Goal: Transaction & Acquisition: Purchase product/service

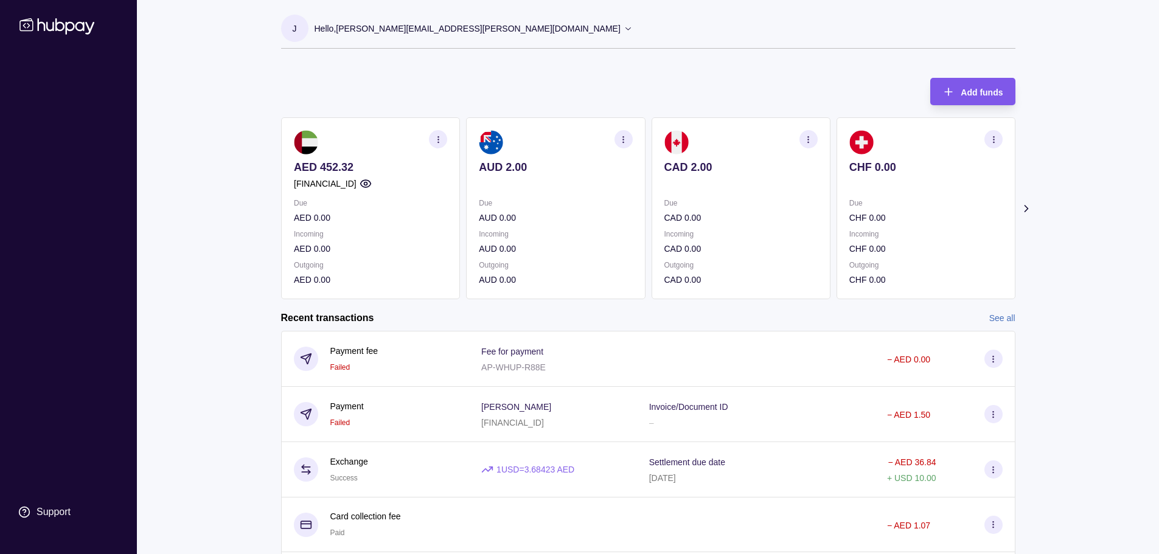
click at [969, 90] on span "Add funds" at bounding box center [981, 93] width 42 height 10
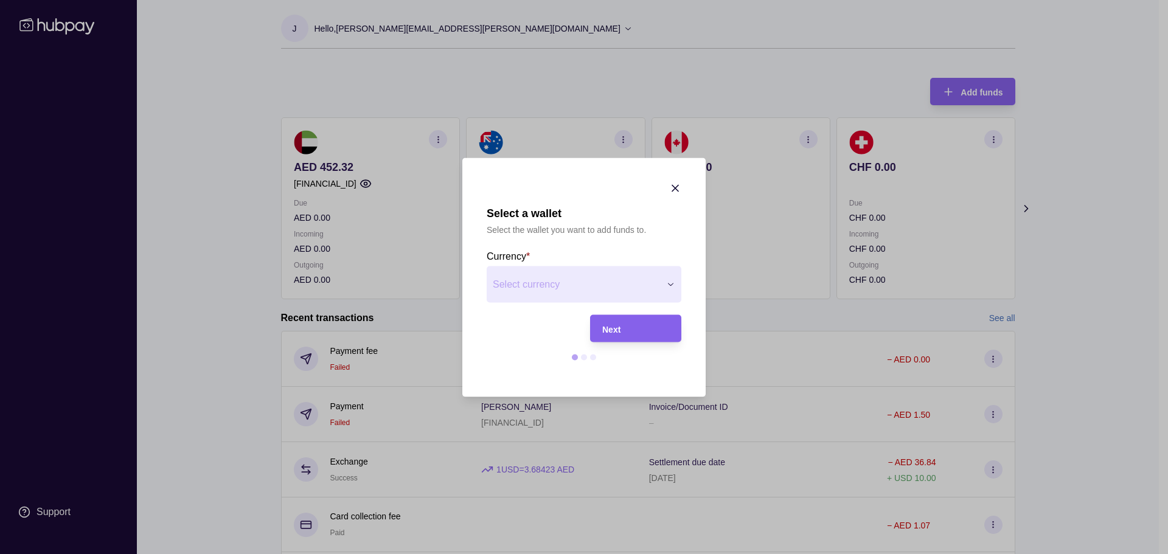
click at [673, 189] on icon "button" at bounding box center [675, 188] width 6 height 6
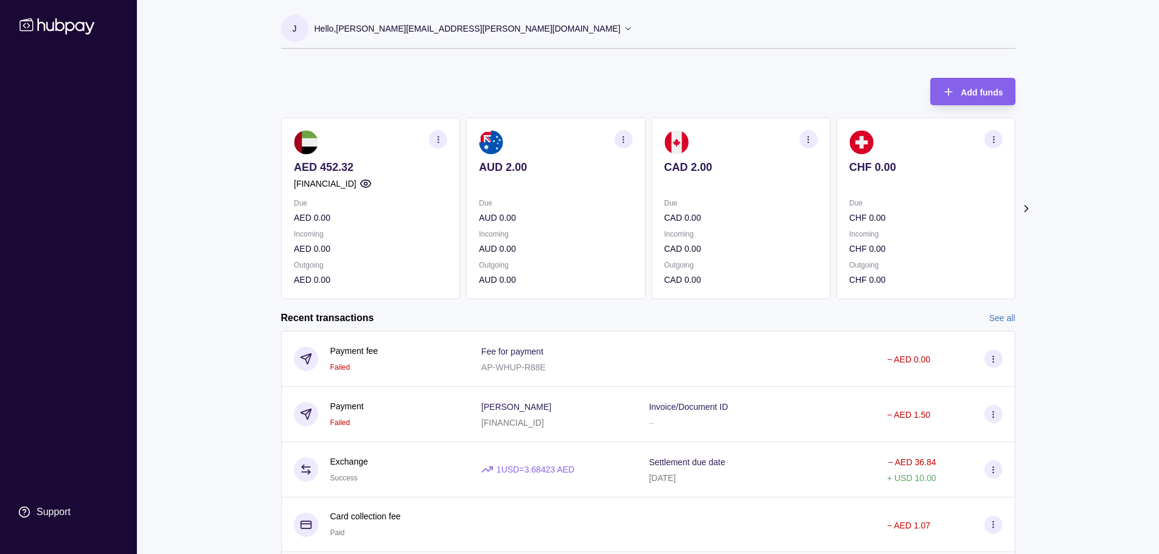
click at [1030, 208] on icon at bounding box center [1025, 209] width 12 height 12
click at [1027, 206] on icon at bounding box center [1025, 209] width 12 height 12
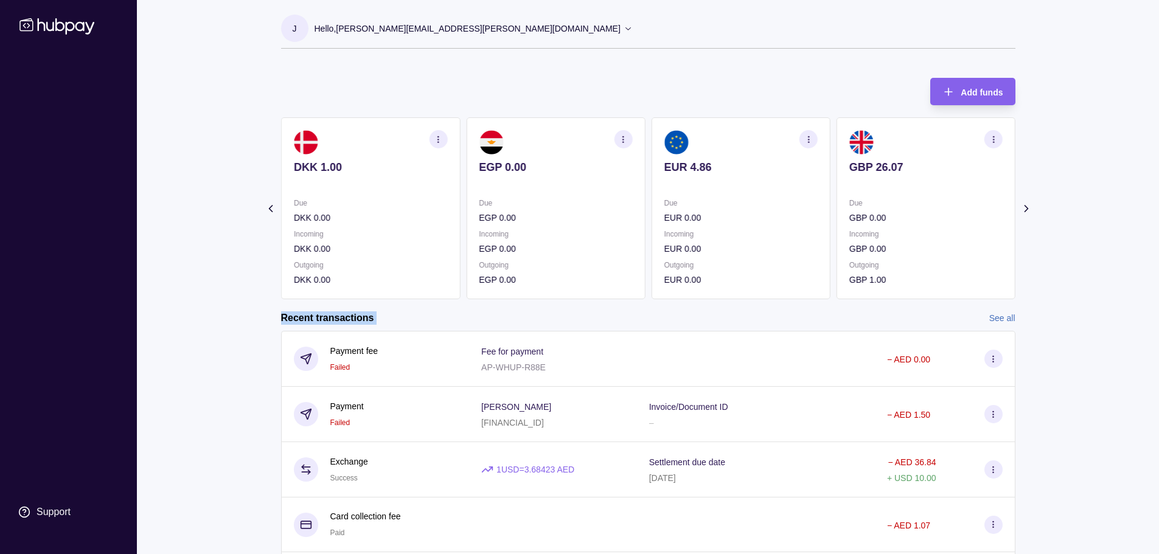
click at [1027, 206] on icon at bounding box center [1025, 209] width 12 height 12
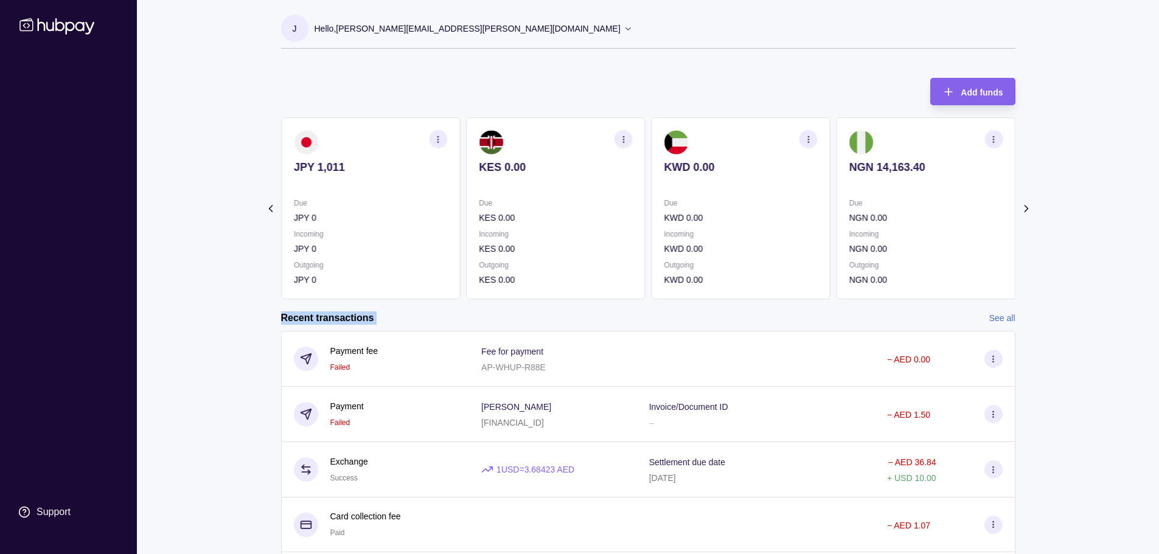
click at [1027, 206] on icon at bounding box center [1025, 209] width 12 height 12
drag, startPoint x: 1004, startPoint y: 321, endPoint x: 954, endPoint y: 306, distance: 52.6
click at [1004, 321] on link "See all" at bounding box center [1002, 317] width 26 height 13
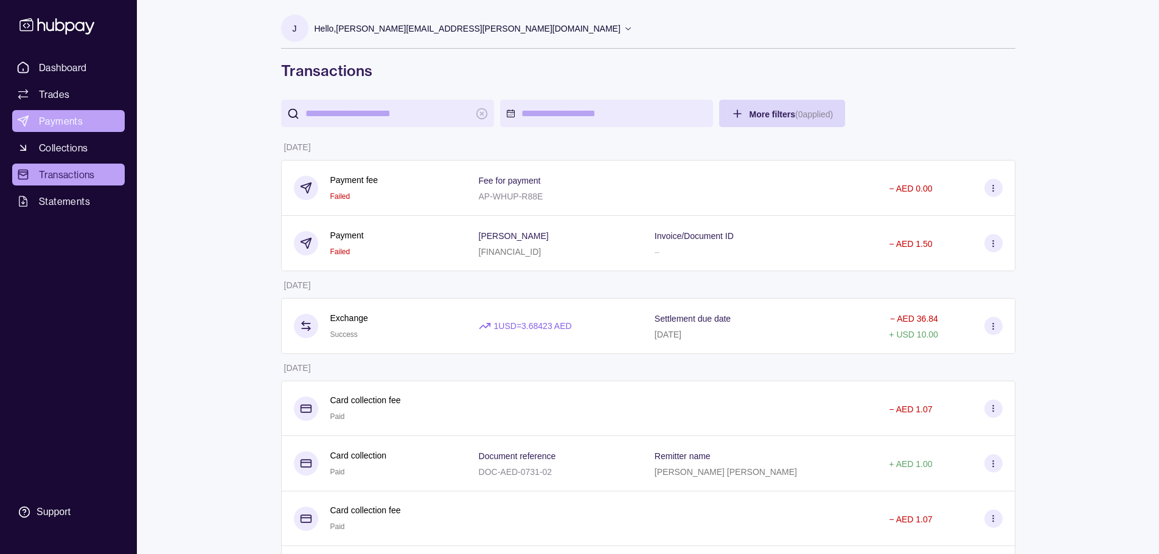
click at [78, 118] on span "Payments" at bounding box center [61, 121] width 44 height 15
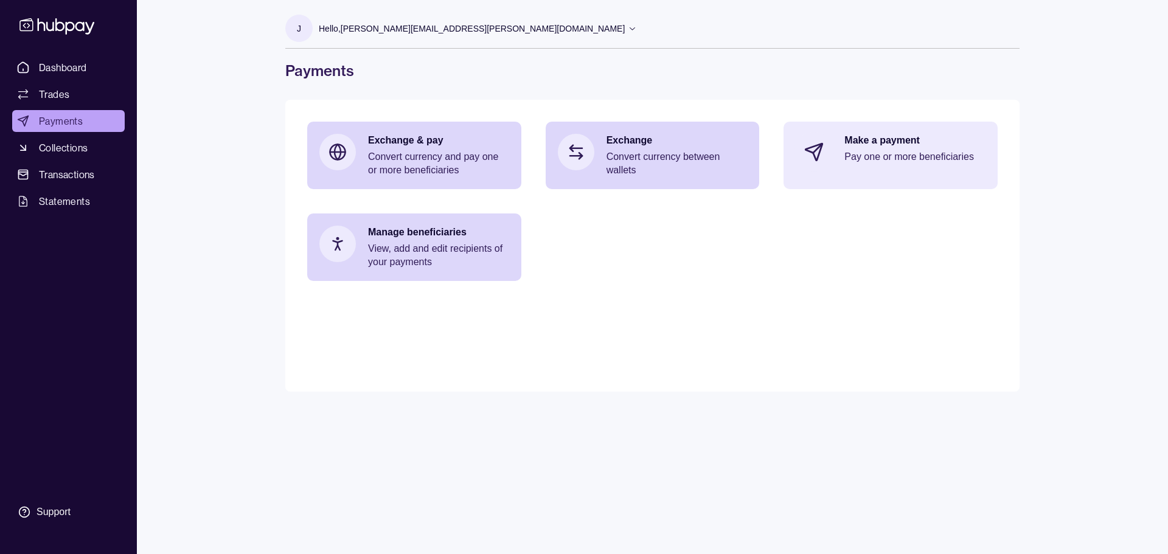
click at [949, 138] on p "Make a payment" at bounding box center [914, 140] width 141 height 13
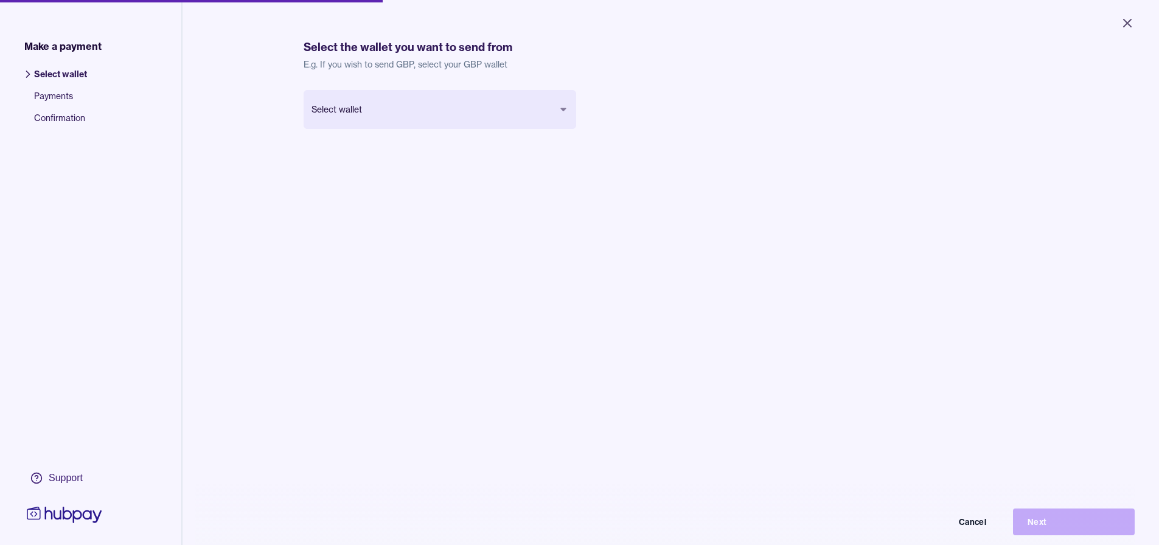
click at [353, 108] on body "Close Make a payment Select wallet Payments Confirmation Support Select the wal…" at bounding box center [579, 272] width 1159 height 545
click at [522, 153] on div "UAE Dirham AED Balance AED 452.32 Cancel Next" at bounding box center [440, 129] width 272 height 78
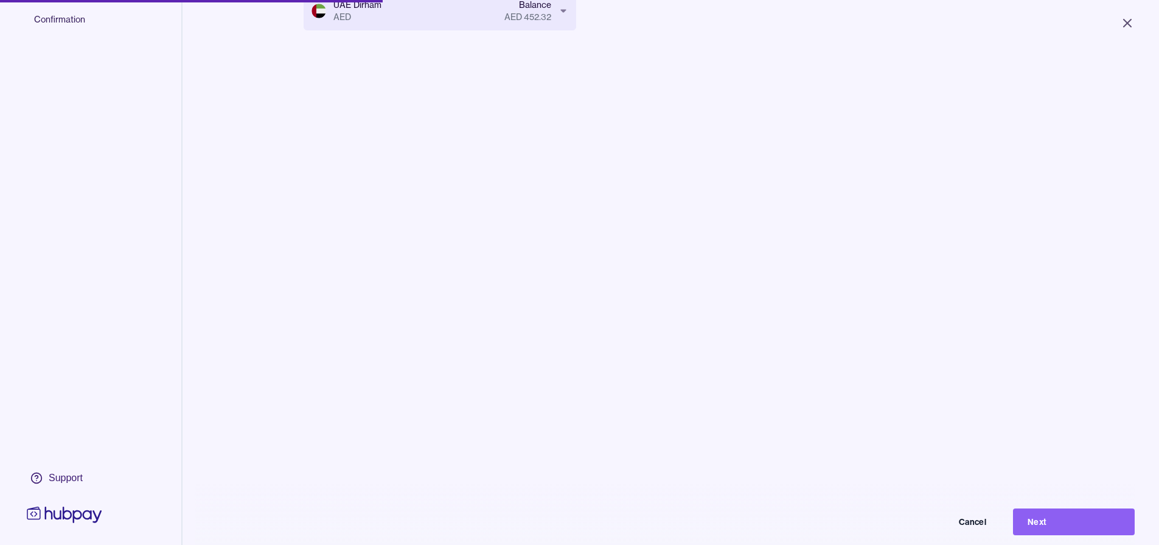
scroll to position [163, 0]
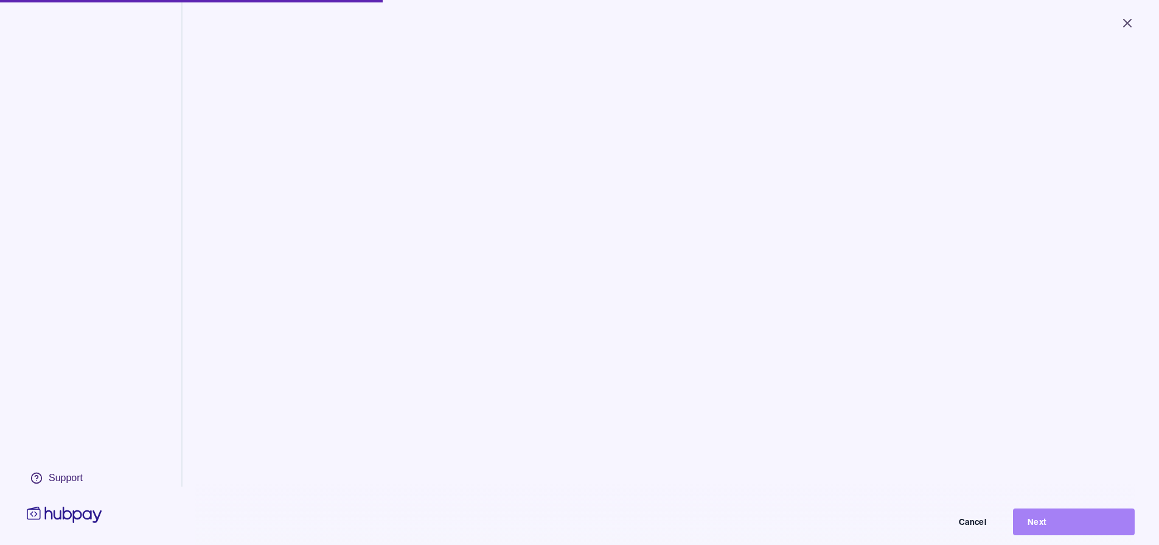
click at [1080, 526] on button "Next" at bounding box center [1074, 521] width 122 height 27
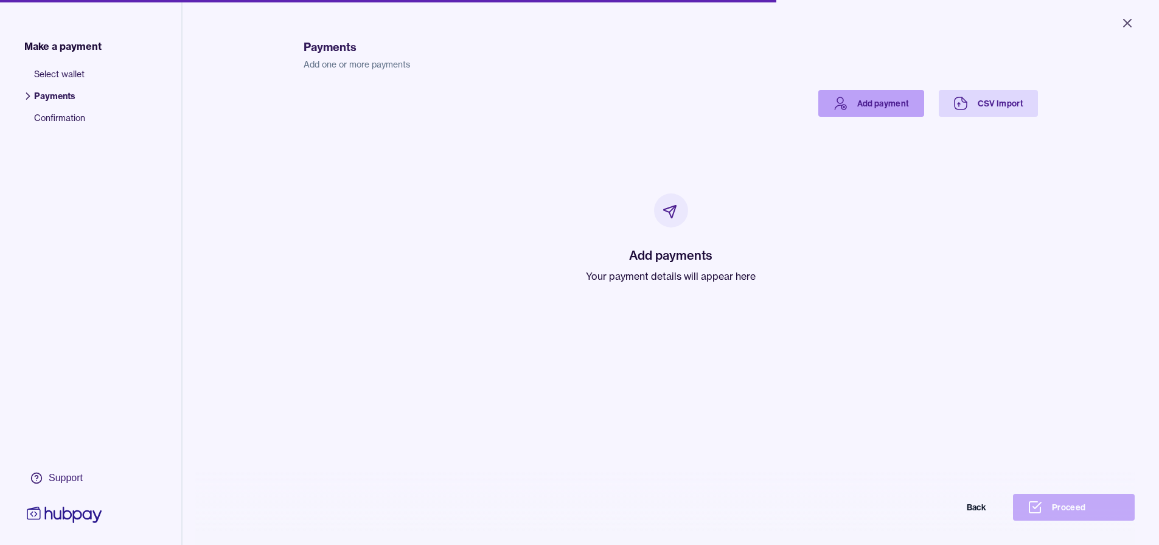
click at [854, 105] on link "Add payment" at bounding box center [871, 103] width 106 height 27
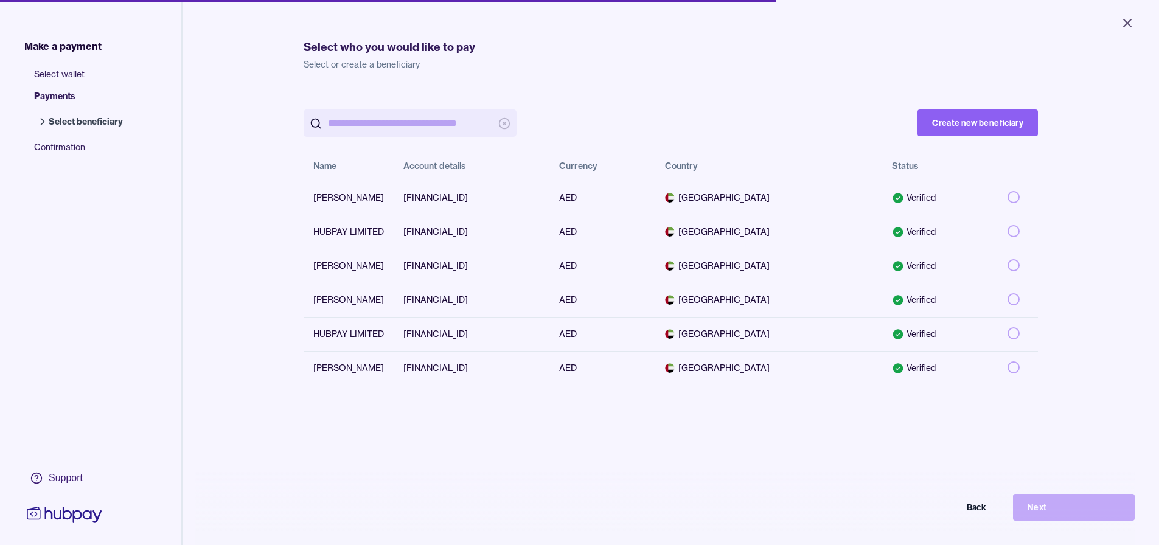
click at [743, 100] on div "Create new beneficiary Name Account details Currency Country Status [PERSON_NAM…" at bounding box center [671, 237] width 734 height 295
drag, startPoint x: 934, startPoint y: 130, endPoint x: 917, endPoint y: 134, distance: 17.6
click at [931, 133] on button "Create new beneficiary" at bounding box center [977, 122] width 120 height 27
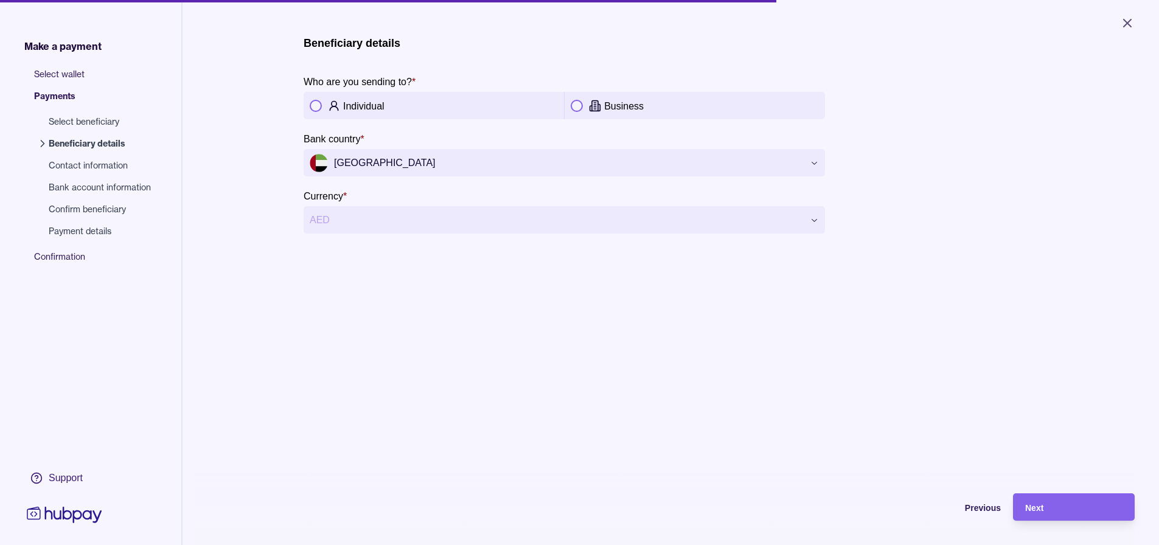
click at [735, 201] on section "Currency * AED" at bounding box center [564, 211] width 521 height 45
click at [584, 111] on div "Business" at bounding box center [695, 106] width 248 height 15
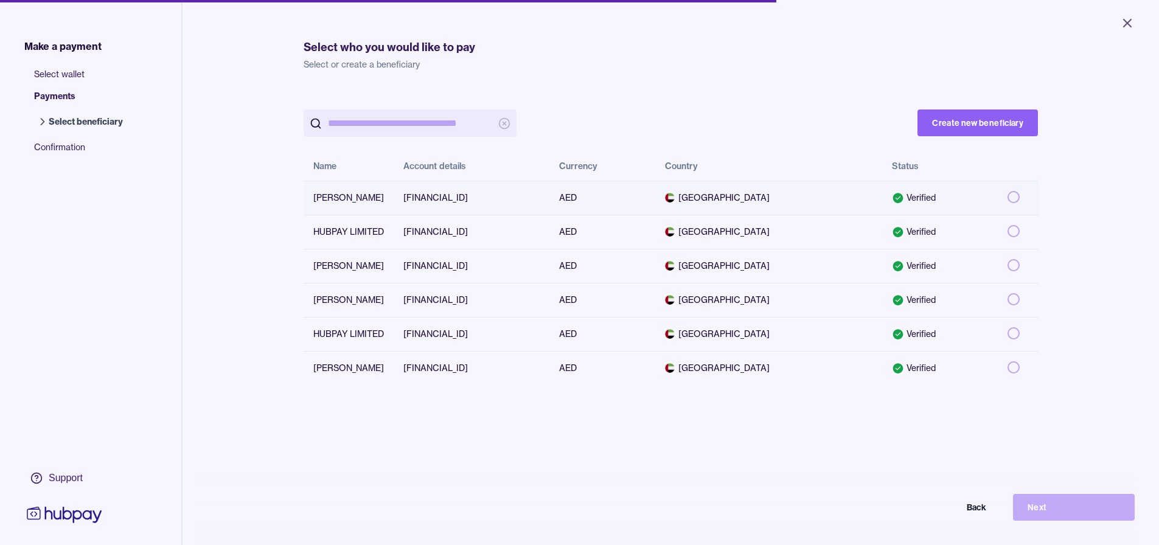
click at [384, 192] on div "[PERSON_NAME]" at bounding box center [348, 198] width 71 height 12
click at [1002, 196] on td at bounding box center [1017, 198] width 40 height 34
click at [1009, 196] on button "button" at bounding box center [1013, 197] width 12 height 12
drag, startPoint x: 1070, startPoint y: 513, endPoint x: 1051, endPoint y: 500, distance: 23.3
click at [1070, 511] on button "Next" at bounding box center [1074, 507] width 122 height 27
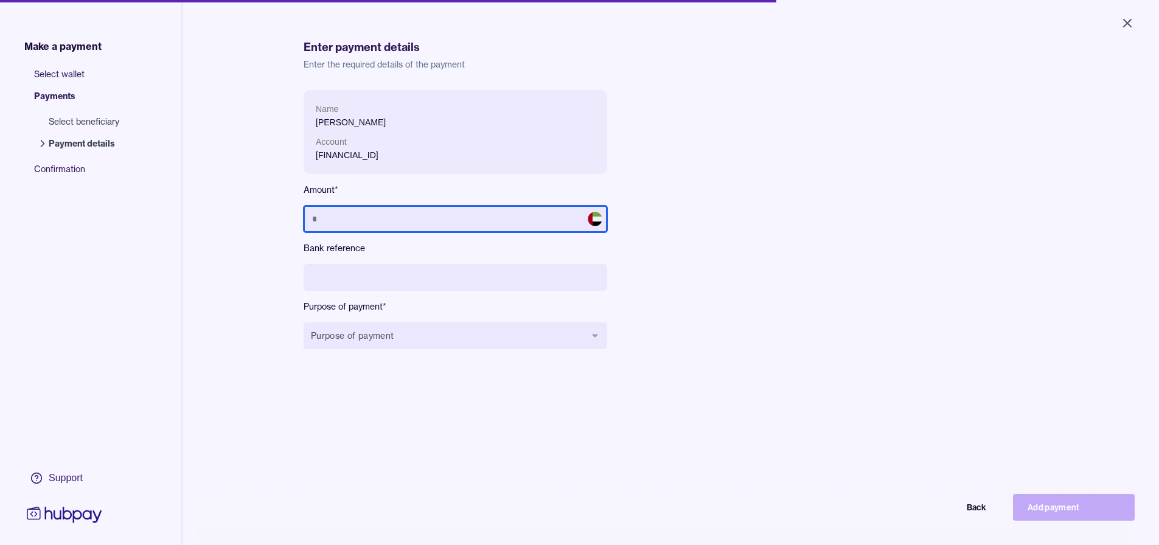
click at [372, 219] on input "text" at bounding box center [456, 219] width 304 height 27
type input "**"
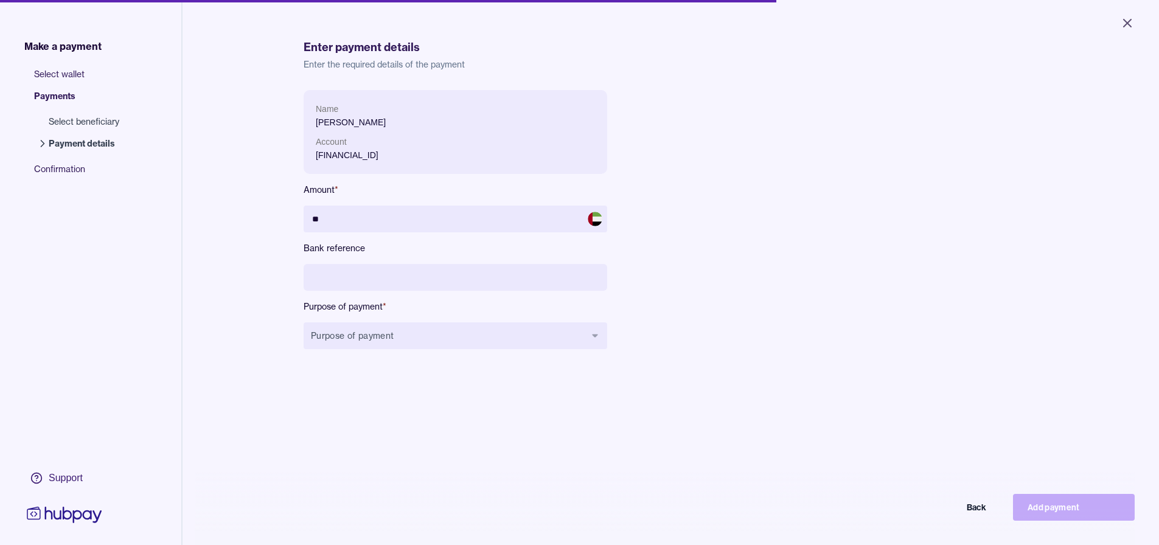
drag, startPoint x: 438, startPoint y: 272, endPoint x: 430, endPoint y: 277, distance: 9.0
click at [437, 272] on input at bounding box center [456, 277] width 304 height 27
type input "***"
click at [446, 334] on button "Purpose of payment" at bounding box center [456, 335] width 304 height 27
type input "*"
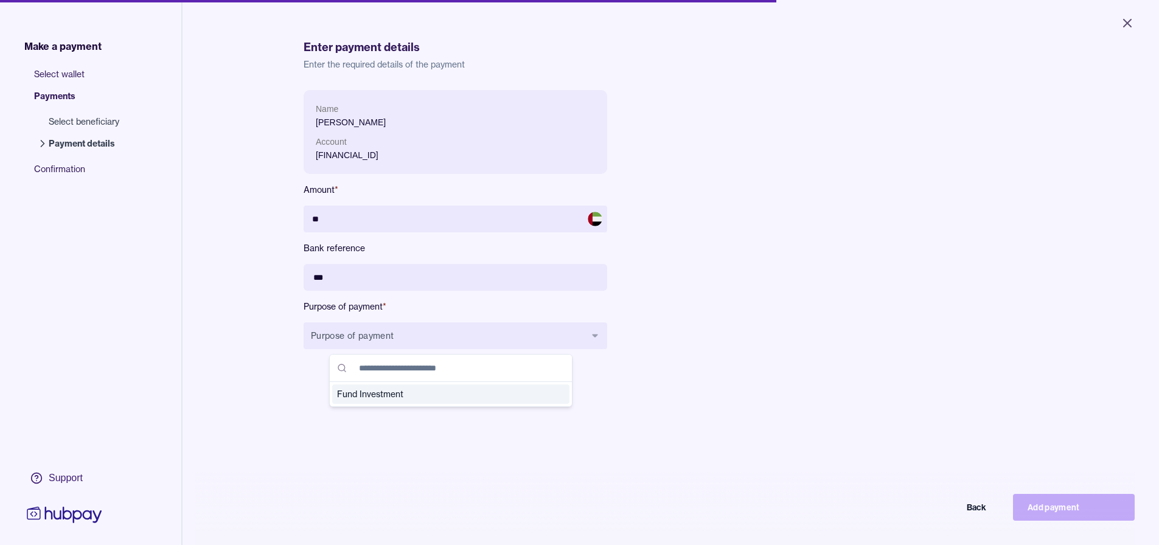
scroll to position [56, 0]
type input "*"
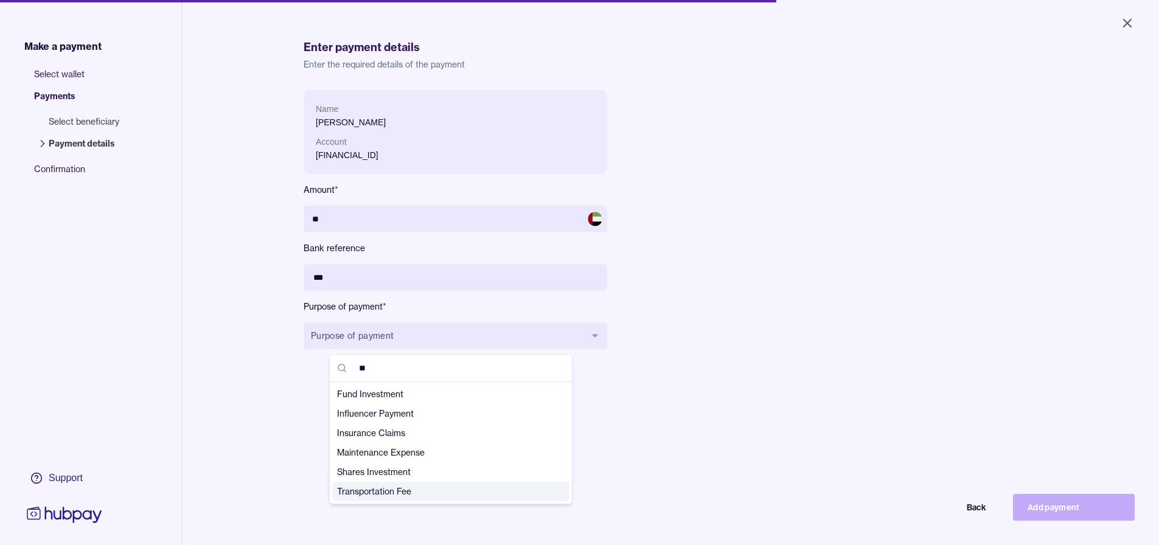
scroll to position [0, 0]
type input "*"
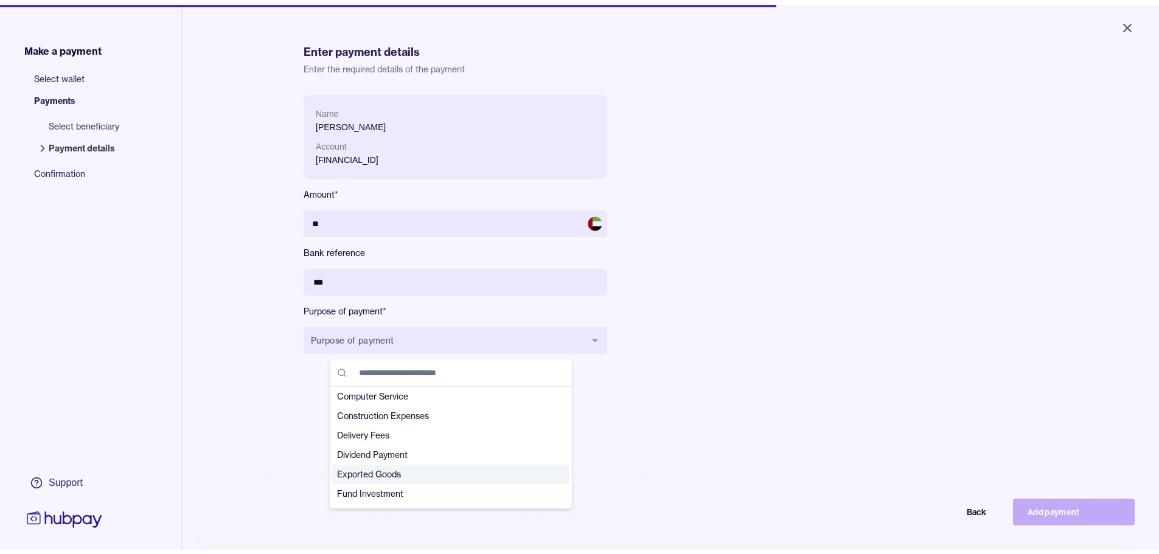
scroll to position [122, 0]
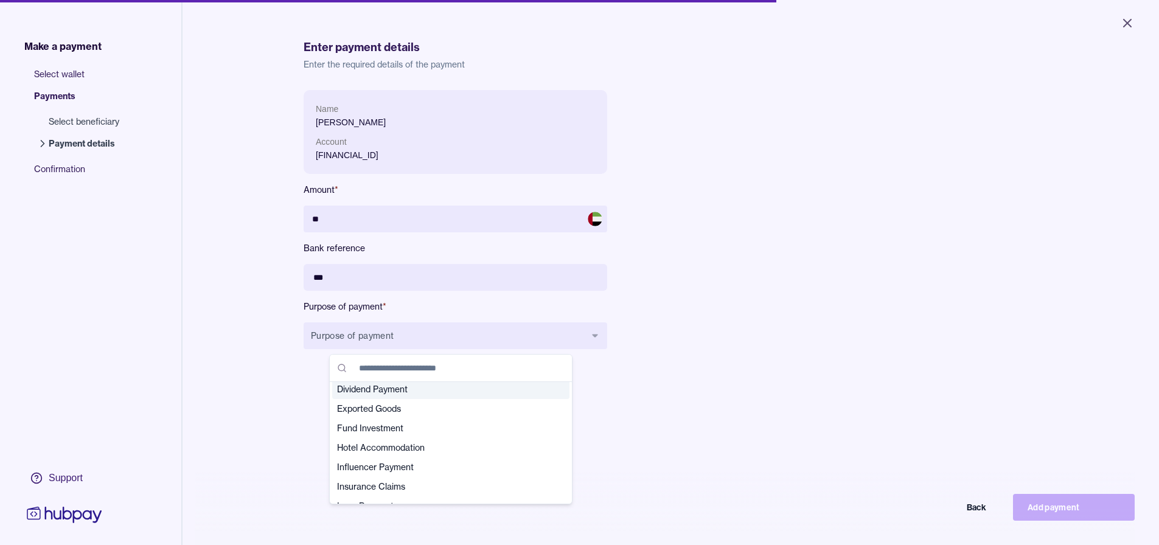
click at [404, 394] on span "Dividend Payment" at bounding box center [443, 389] width 213 height 12
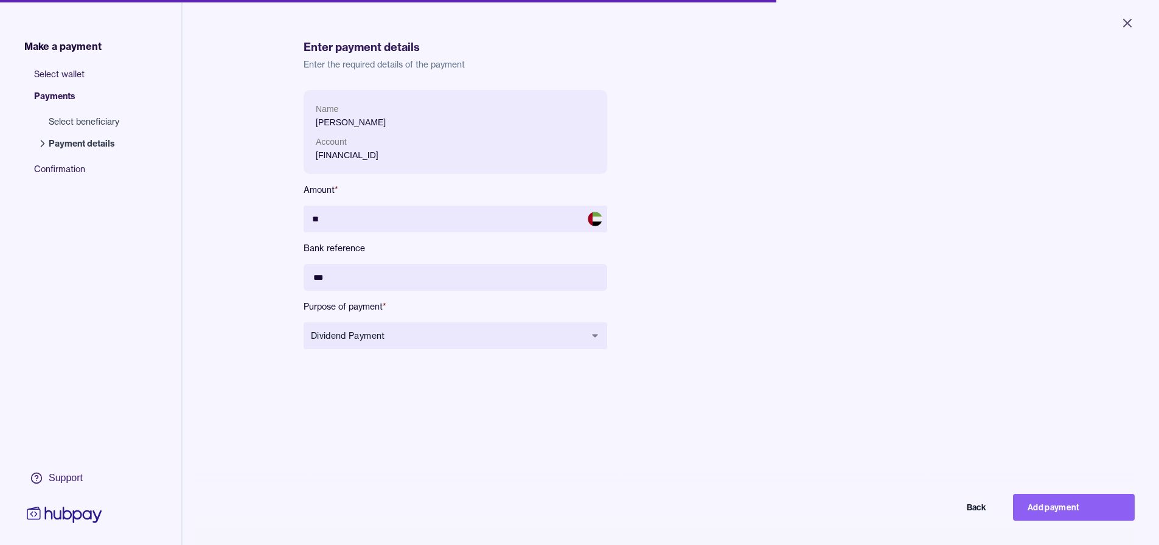
click at [787, 368] on div "Name [PERSON_NAME] Account [FINANCIAL_ID] Amount * ** Bank reference *** Purpos…" at bounding box center [576, 229] width 545 height 279
click at [1089, 517] on button "Add payment" at bounding box center [1074, 507] width 122 height 27
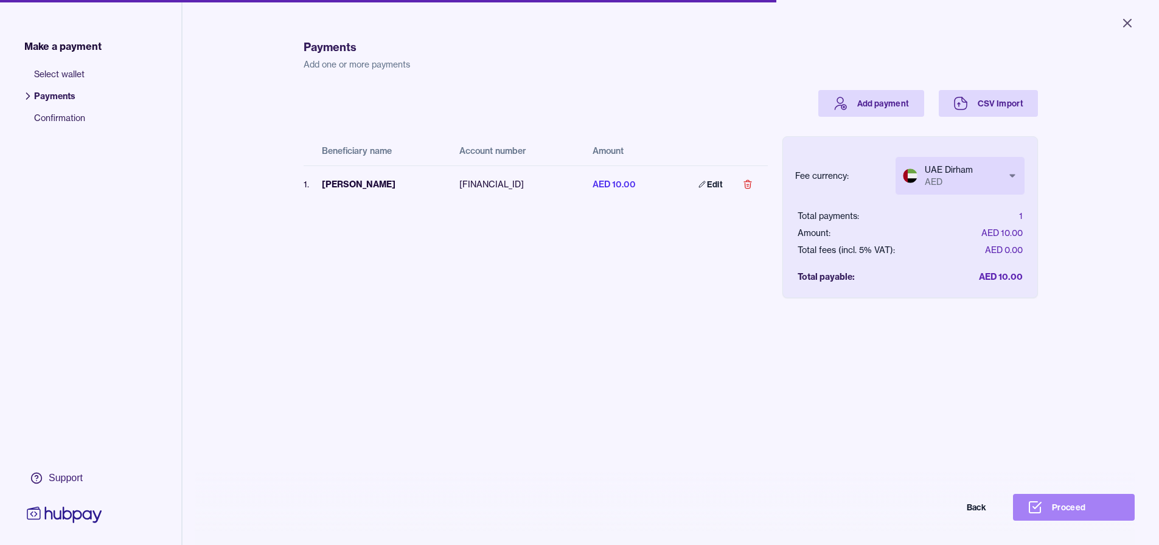
click at [1086, 514] on button "Proceed" at bounding box center [1074, 507] width 122 height 27
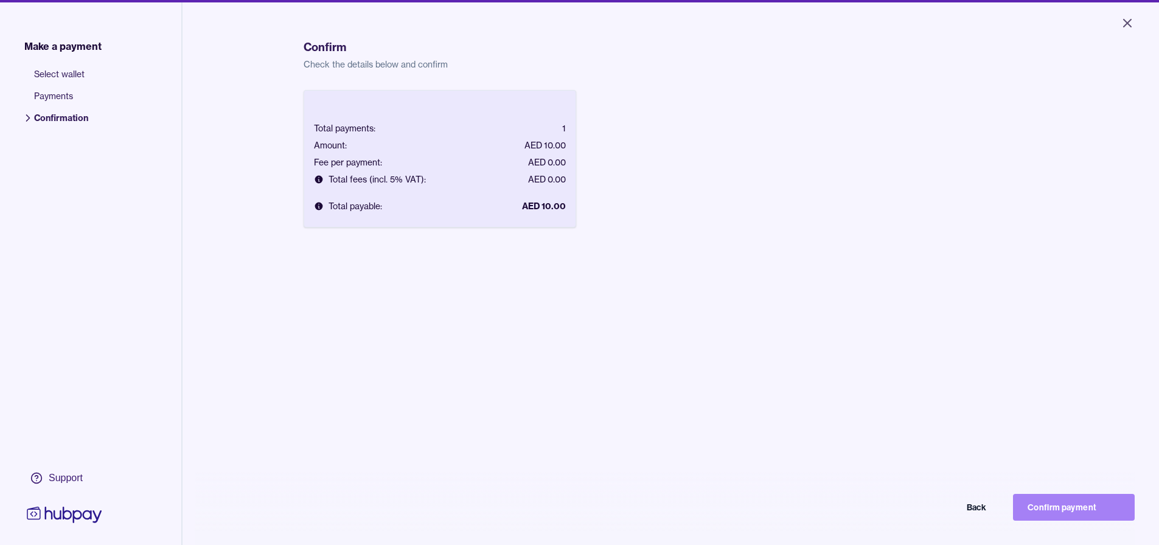
drag, startPoint x: 1056, startPoint y: 513, endPoint x: 642, endPoint y: 411, distance: 426.6
click at [1055, 513] on button "Confirm payment" at bounding box center [1074, 507] width 122 height 27
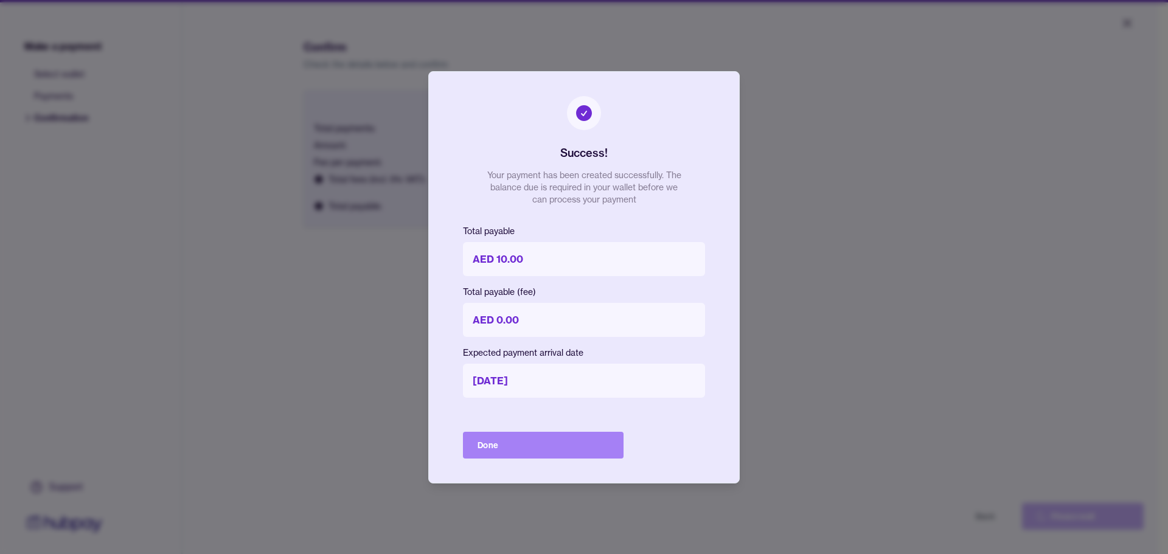
click at [520, 441] on button "Done" at bounding box center [543, 445] width 161 height 27
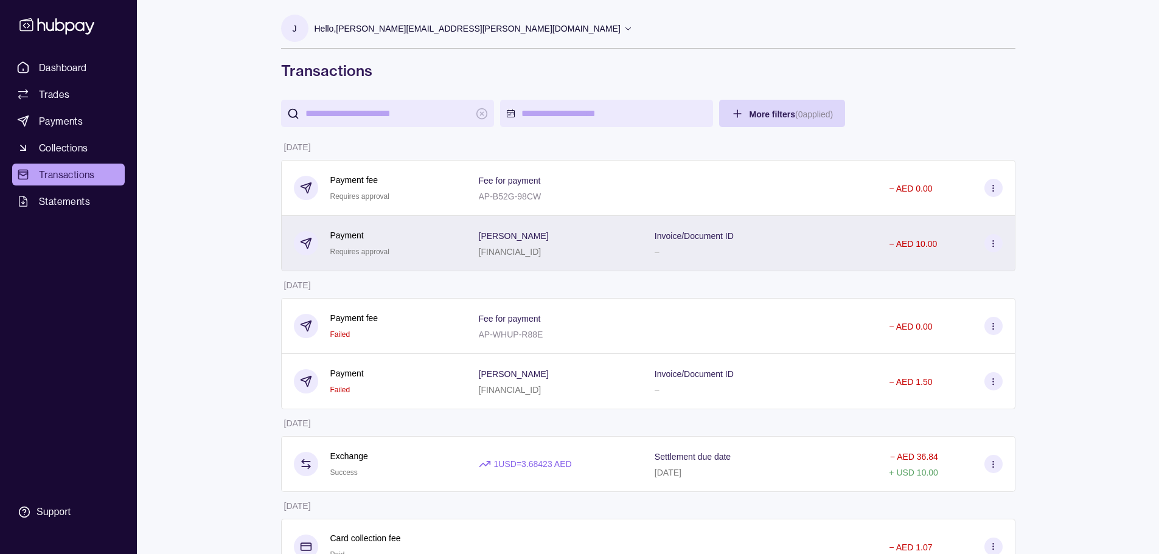
click at [421, 252] on div "Payment Requires approval" at bounding box center [374, 244] width 161 height 30
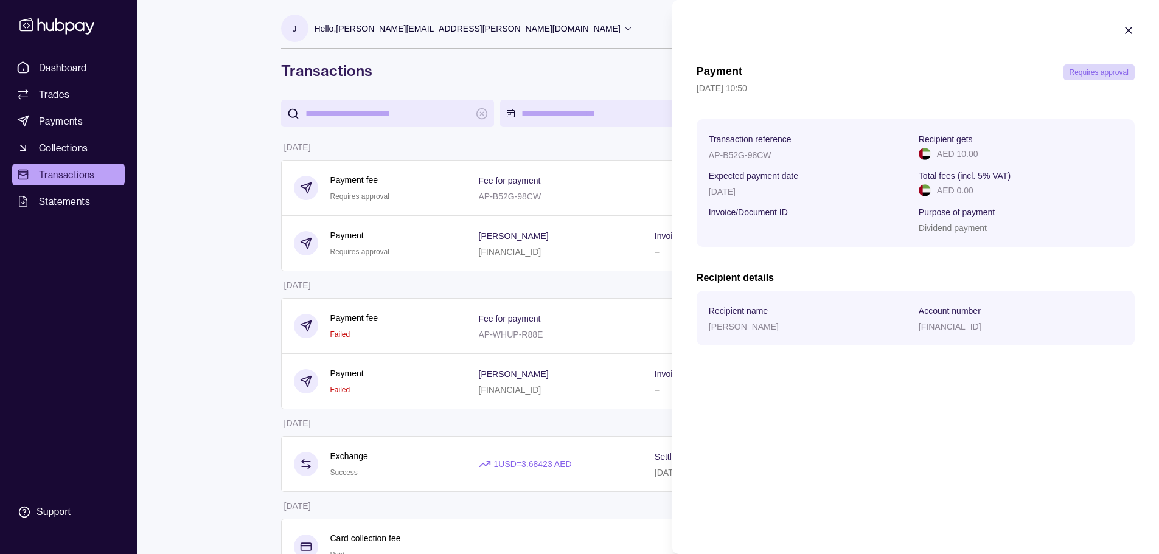
drag, startPoint x: 1129, startPoint y: 31, endPoint x: 1004, endPoint y: 59, distance: 128.4
click at [1123, 32] on icon "button" at bounding box center [1128, 30] width 12 height 12
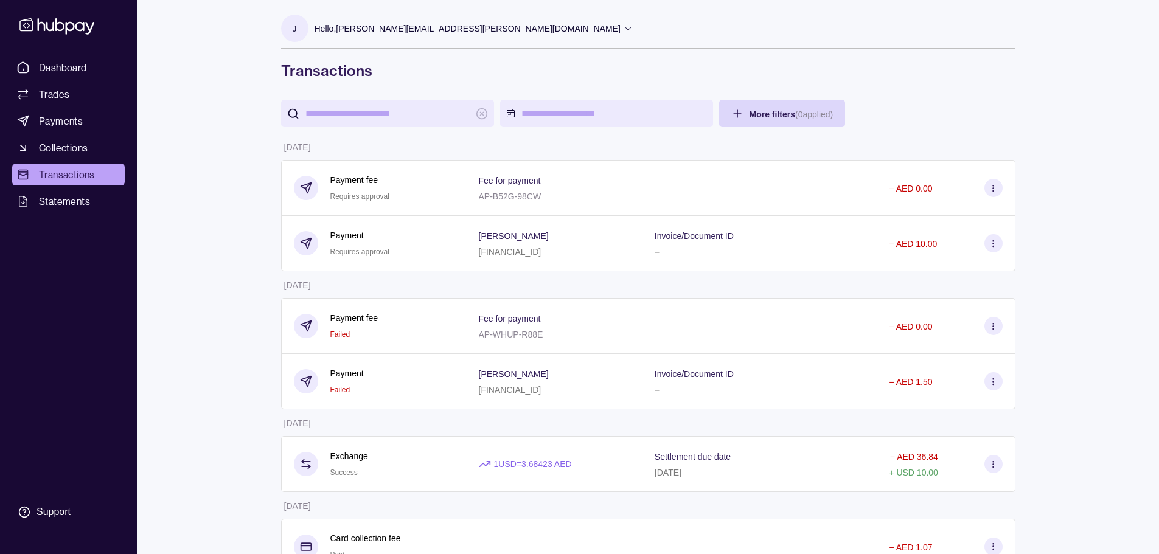
drag, startPoint x: 587, startPoint y: 248, endPoint x: 540, endPoint y: 242, distance: 47.2
click at [541, 248] on p "[FINANCIAL_ID]" at bounding box center [510, 252] width 63 height 10
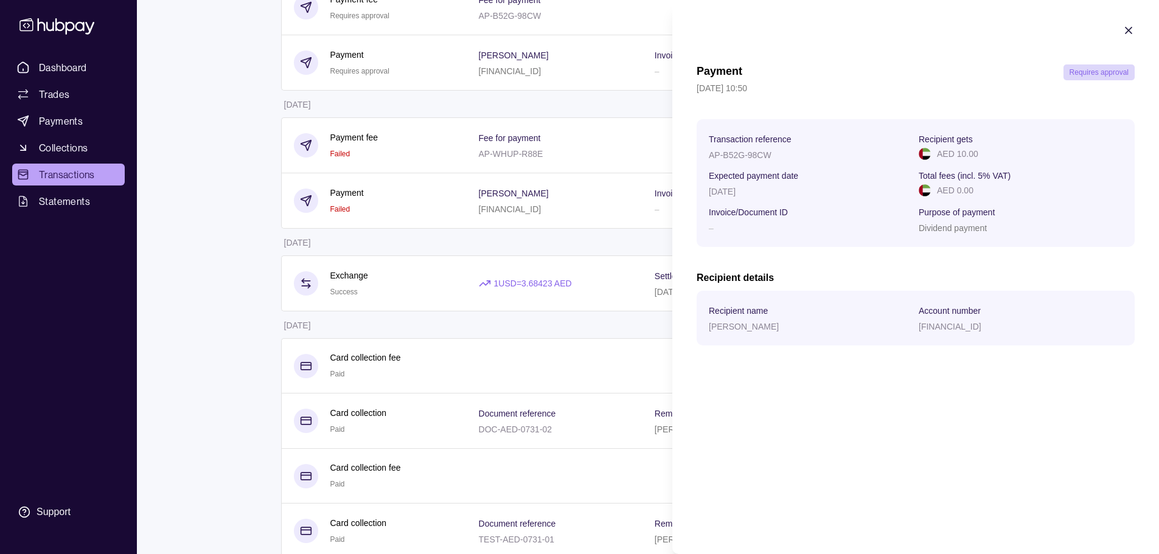
scroll to position [304, 0]
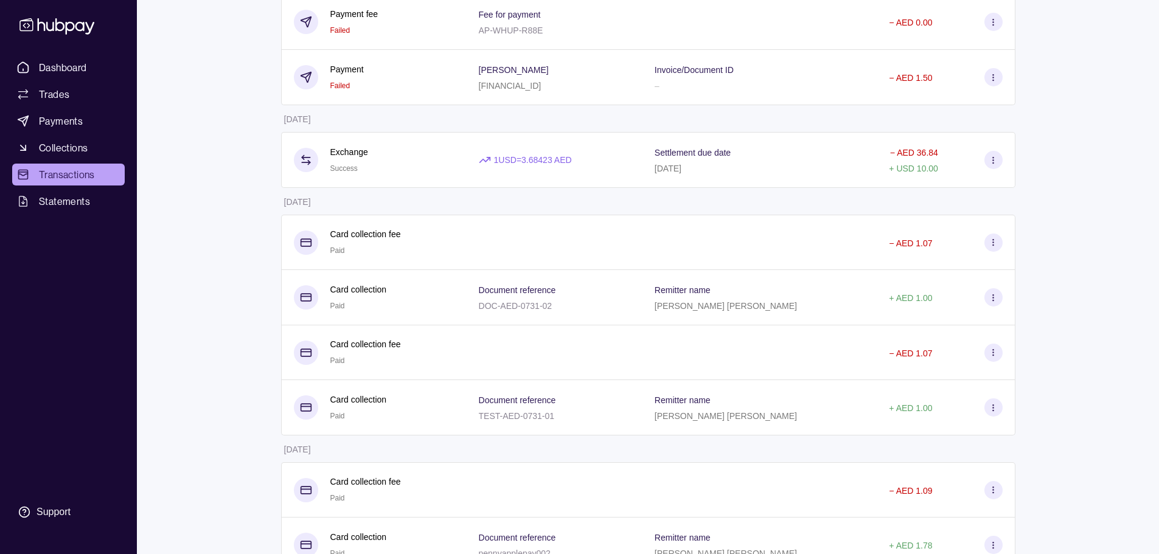
click at [209, 153] on html "Dashboard Trades Payments Collections Transactions Statements Support J Hello, …" at bounding box center [579, 422] width 1159 height 1453
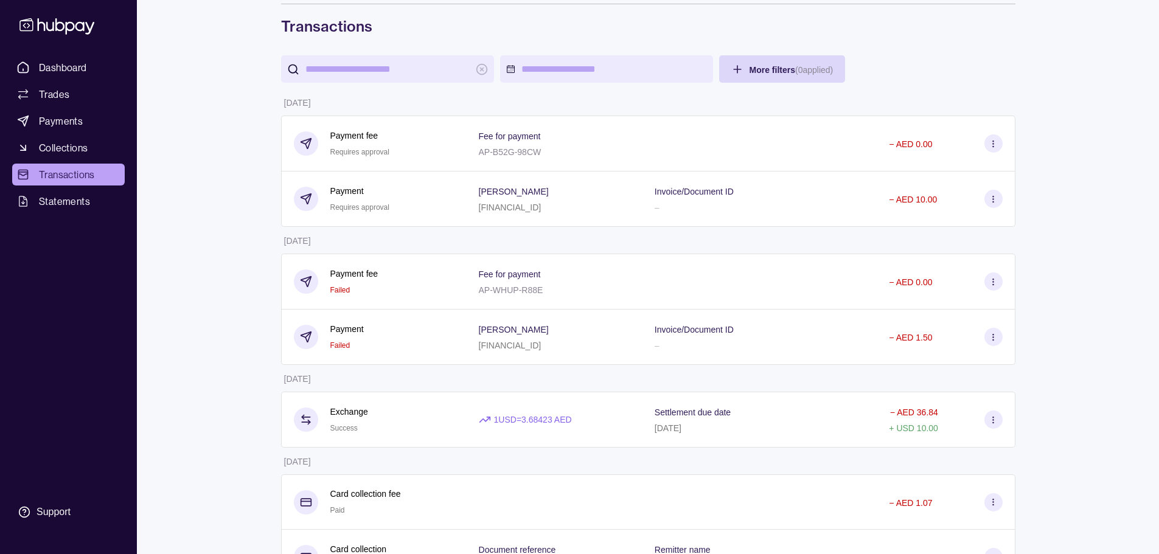
scroll to position [0, 0]
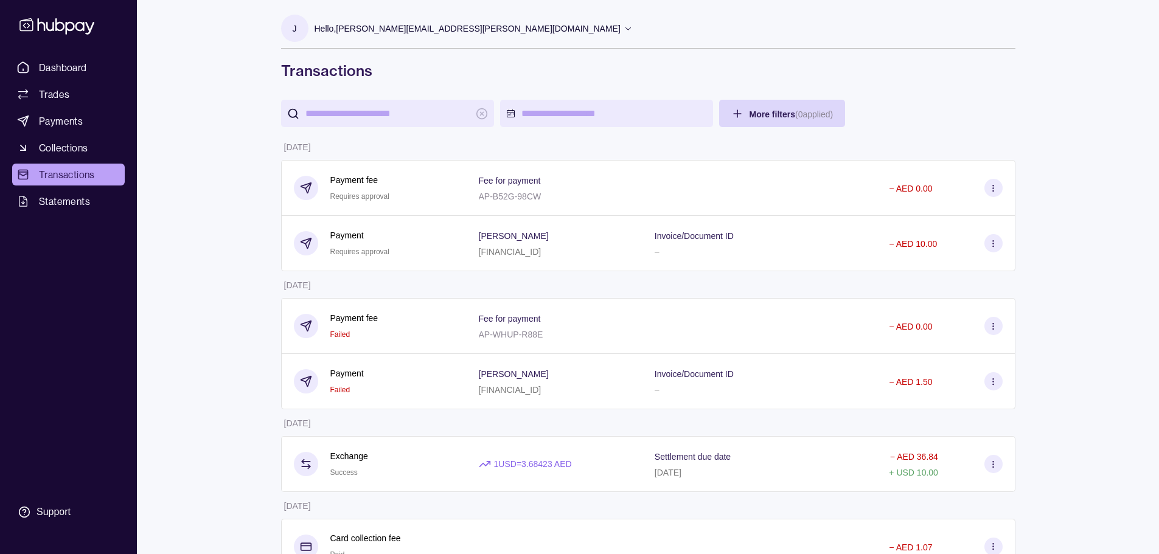
click at [1000, 192] on section at bounding box center [993, 188] width 18 height 18
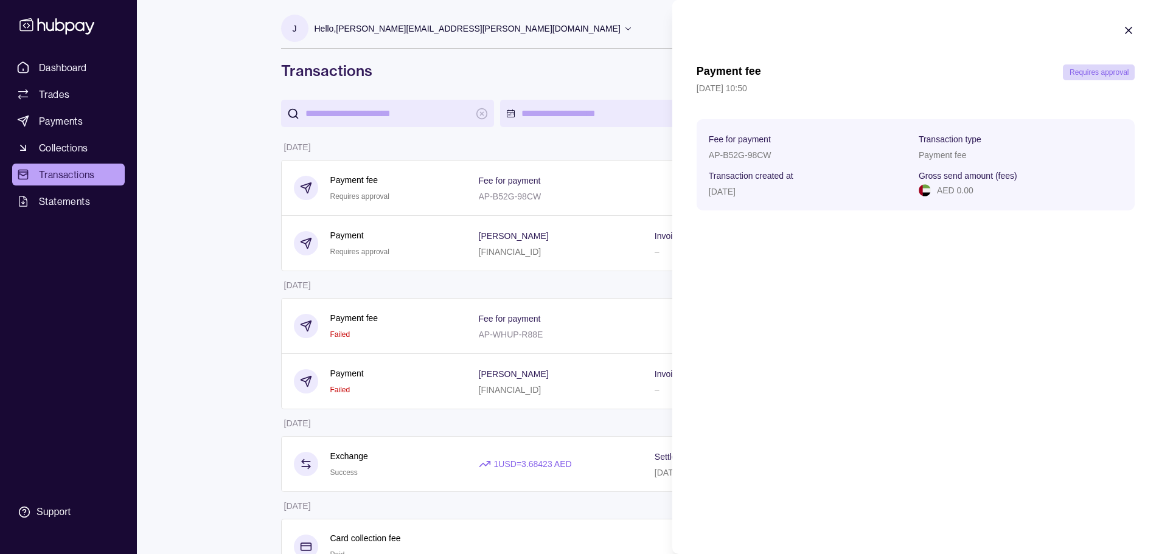
click at [1129, 27] on icon "button" at bounding box center [1128, 30] width 12 height 12
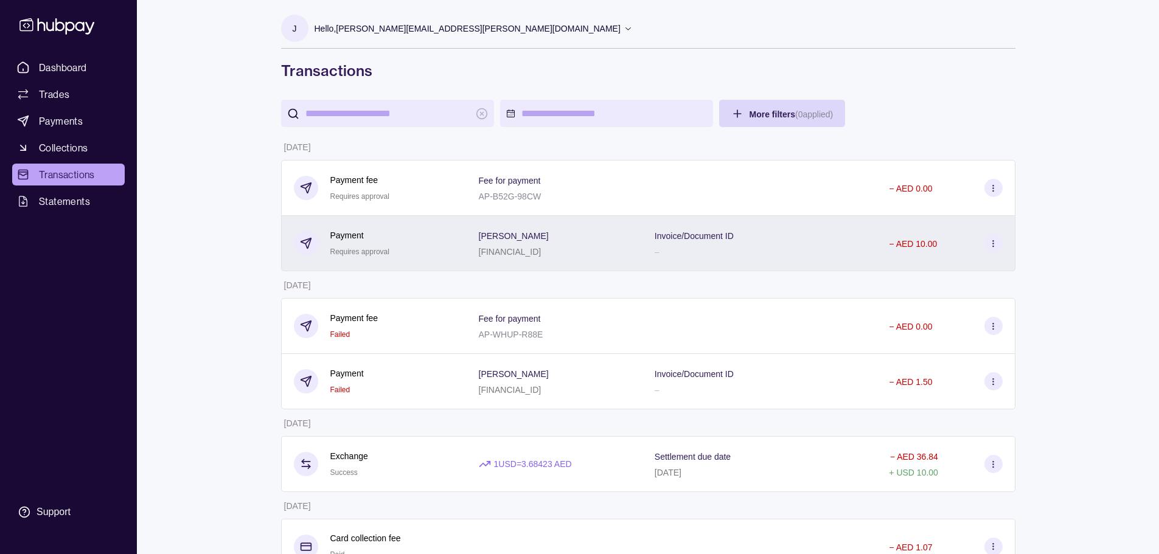
click at [985, 243] on section at bounding box center [993, 243] width 18 height 18
